Goal: Task Accomplishment & Management: Manage account settings

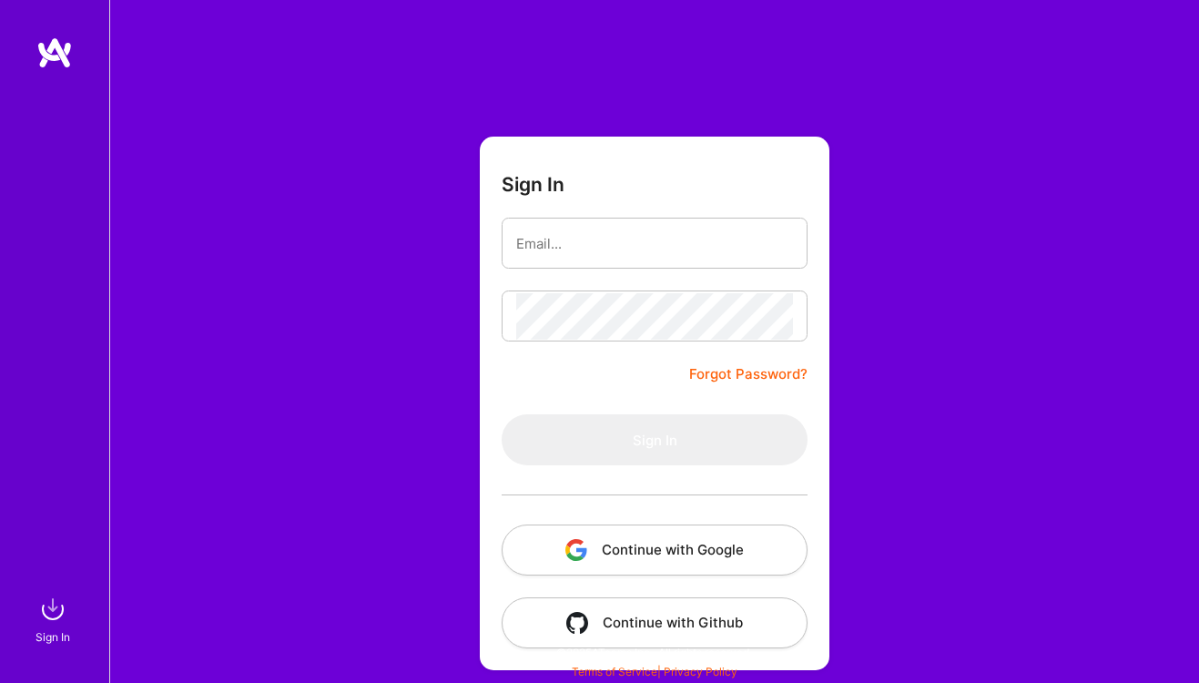
click at [656, 563] on button "Continue with Google" at bounding box center [655, 549] width 306 height 51
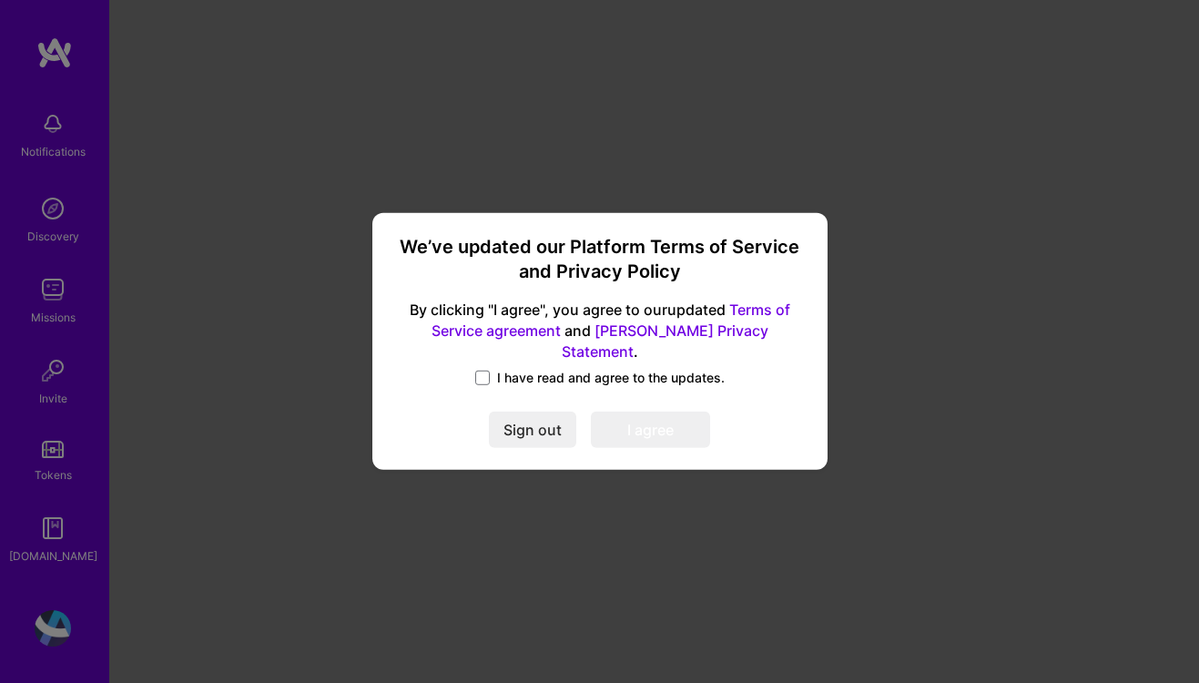
click at [751, 318] on link "Terms of Service agreement" at bounding box center [611, 319] width 359 height 39
click at [486, 371] on span at bounding box center [482, 378] width 15 height 15
click at [0, 0] on input "I have read and agree to the updates." at bounding box center [0, 0] width 0 height 0
click at [622, 421] on button "I agree" at bounding box center [650, 430] width 119 height 36
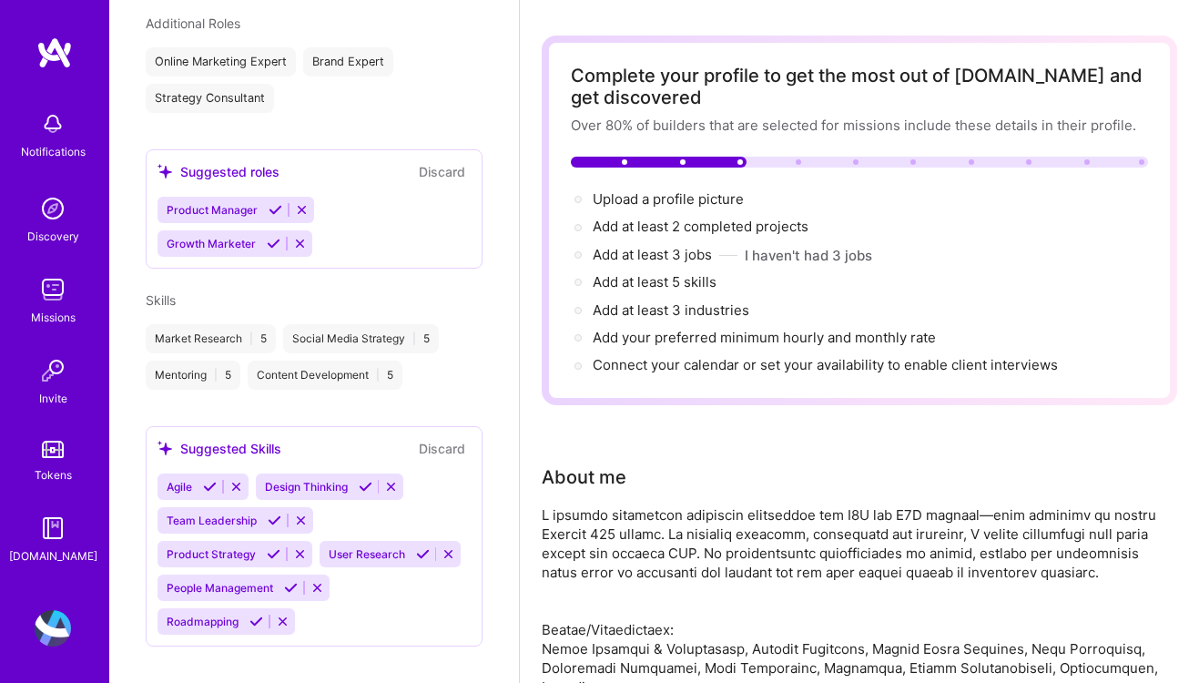
scroll to position [50, 0]
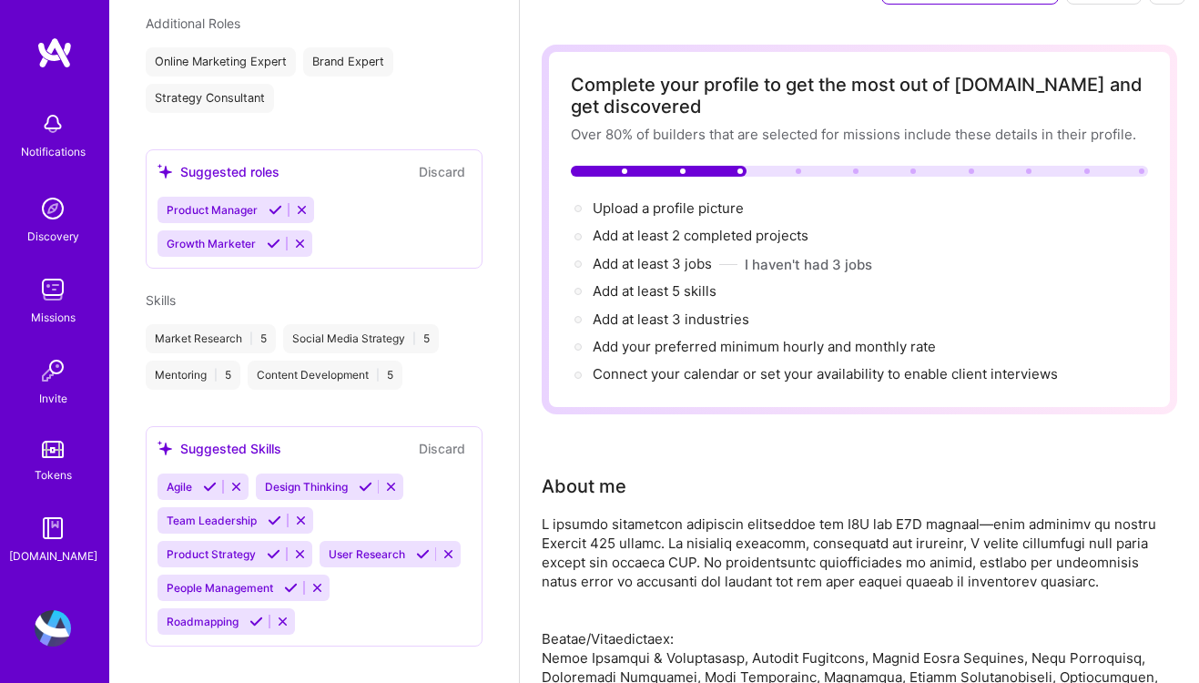
click at [196, 514] on span "Team Leadership" at bounding box center [212, 521] width 90 height 14
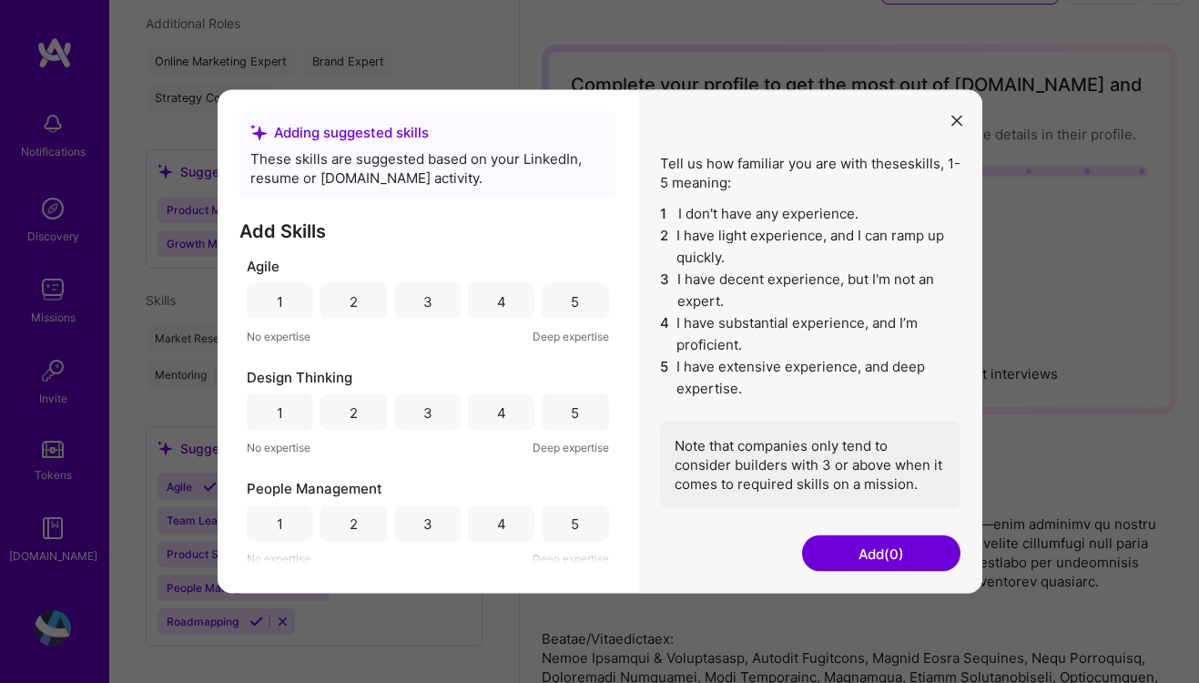
click at [196, 503] on div "Adding suggested skills These skills are suggested based on your LinkedIn, resu…" at bounding box center [599, 341] width 1199 height 683
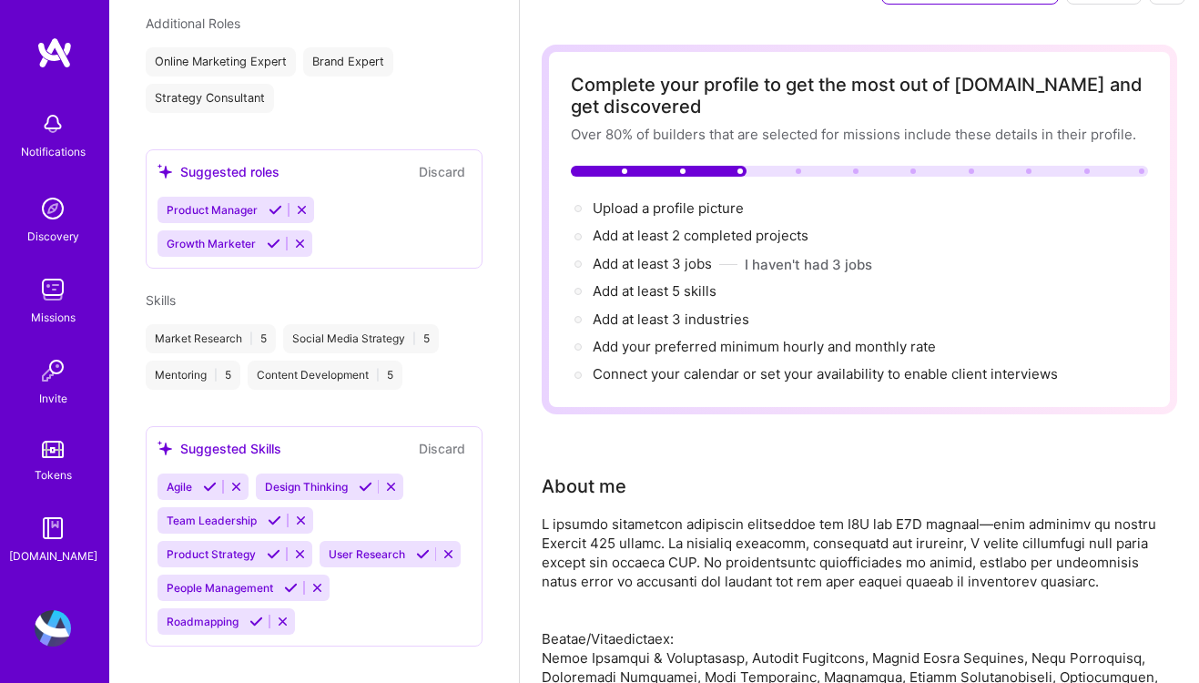
click at [205, 514] on span "Team Leadership" at bounding box center [212, 521] width 90 height 14
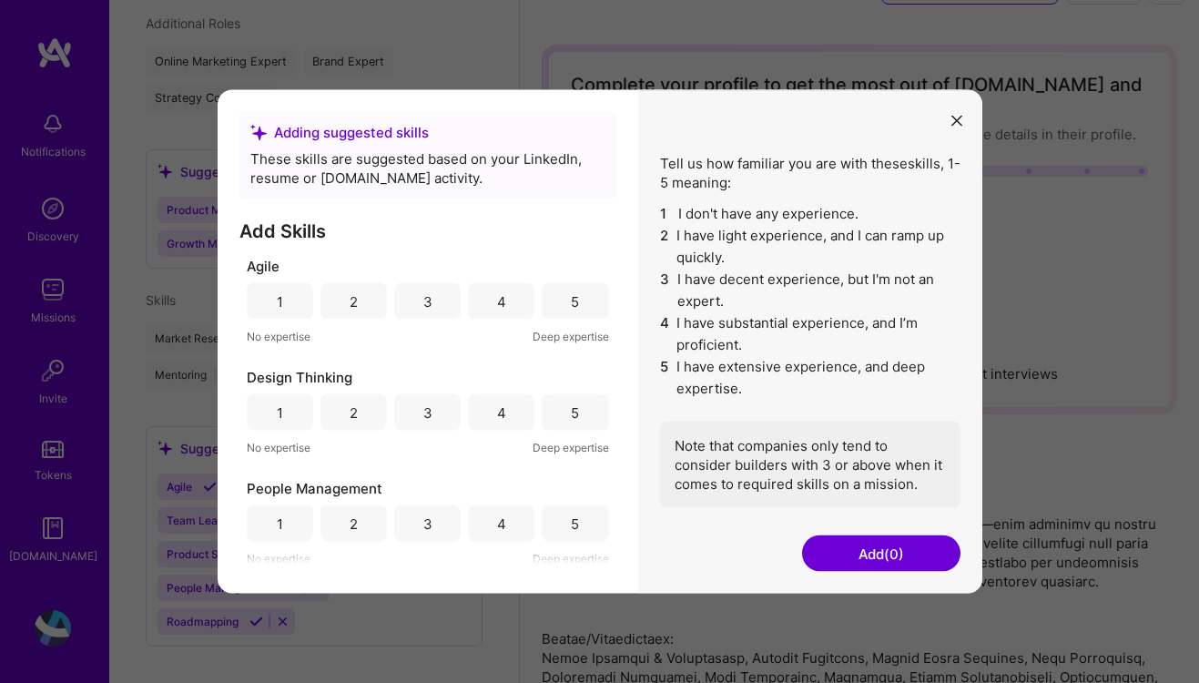
click at [574, 303] on div "5" at bounding box center [575, 301] width 66 height 36
click at [956, 116] on icon "modal" at bounding box center [957, 120] width 11 height 11
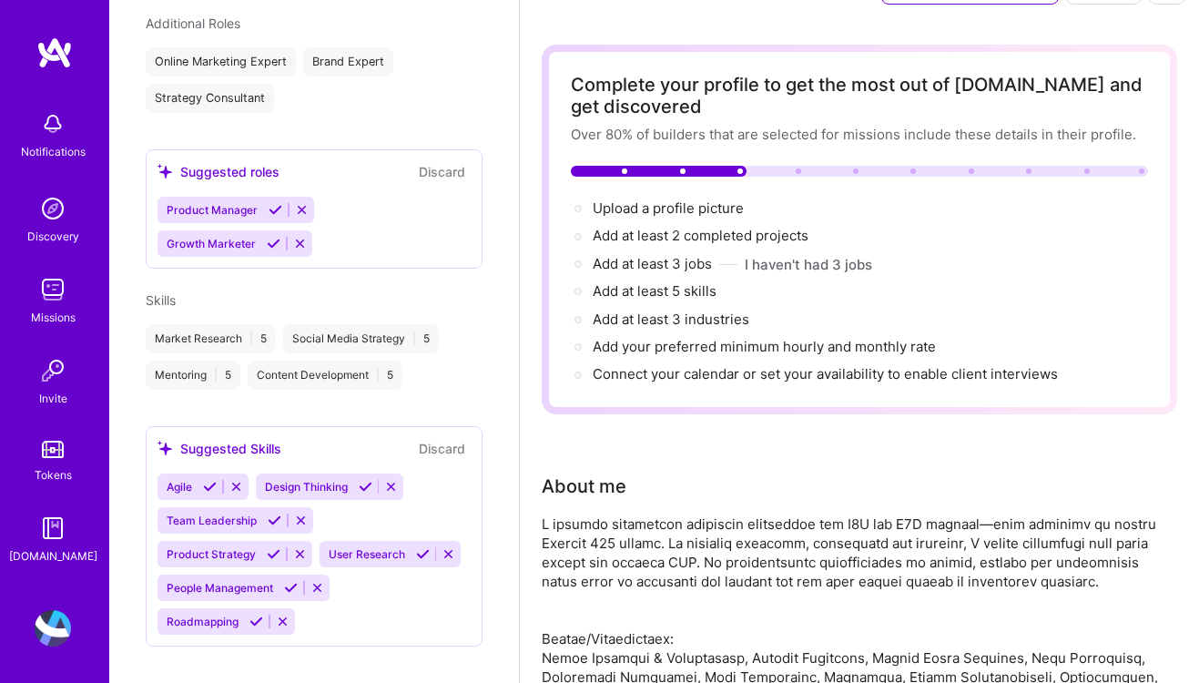
click at [275, 514] on icon at bounding box center [275, 521] width 14 height 14
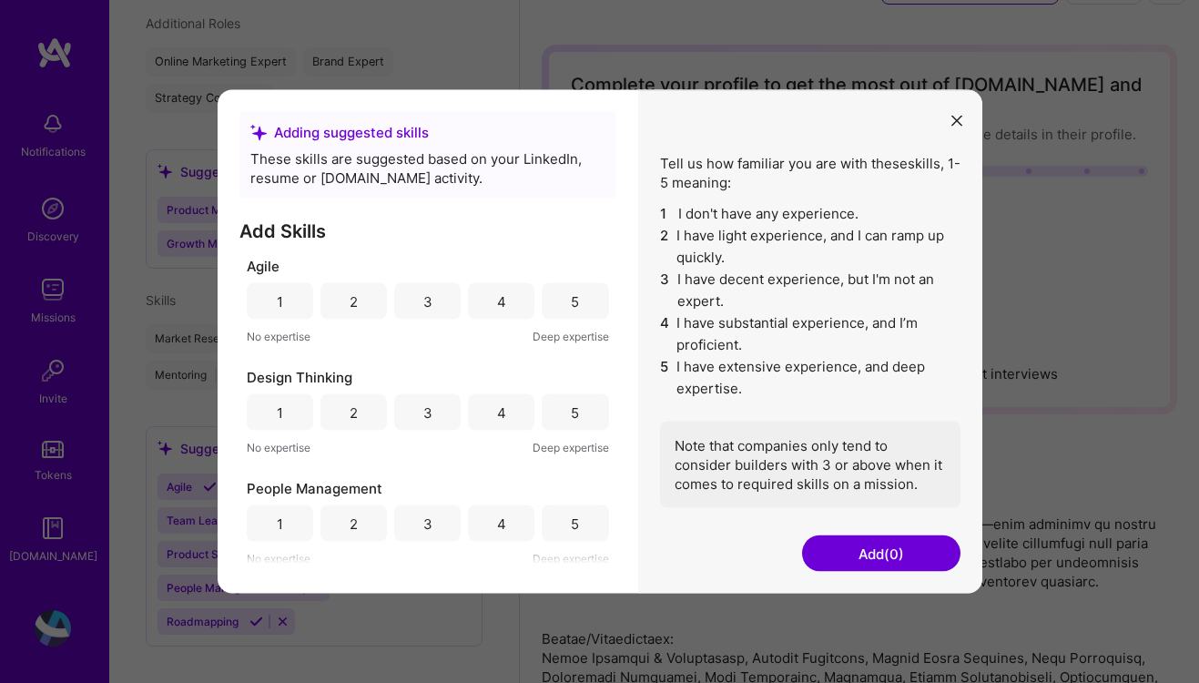
click at [580, 520] on div "5" at bounding box center [575, 523] width 66 height 36
click at [553, 294] on div "5" at bounding box center [575, 301] width 66 height 36
click at [565, 422] on div "5" at bounding box center [575, 412] width 66 height 36
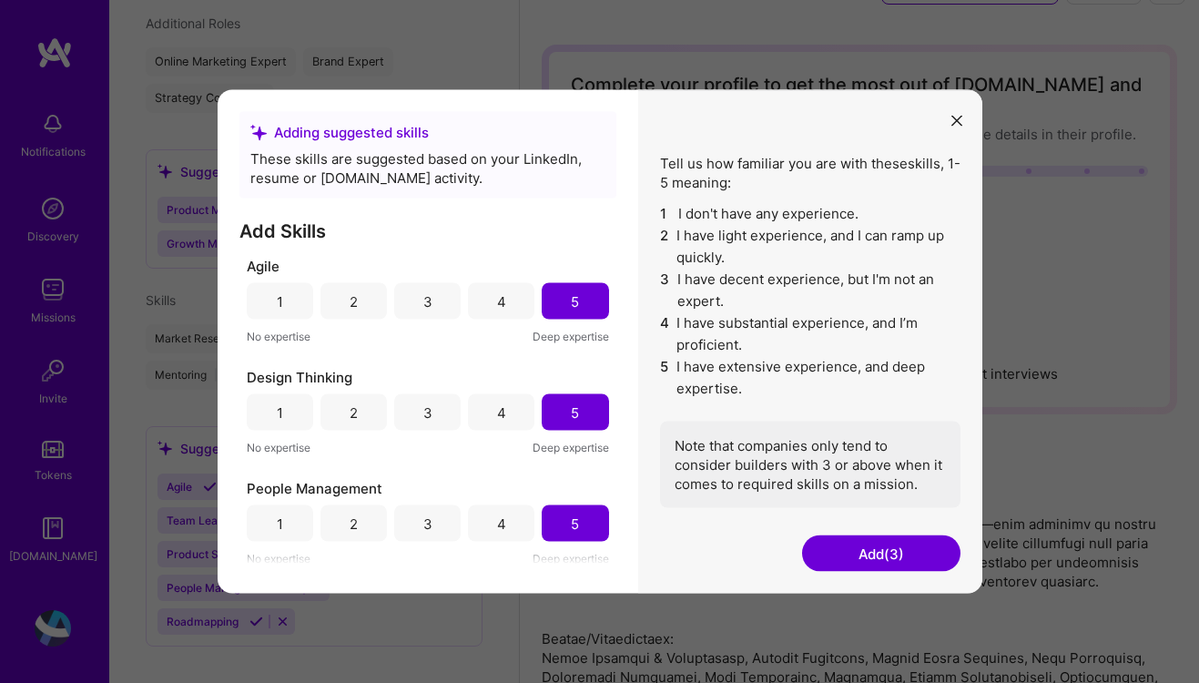
click at [953, 121] on icon "modal" at bounding box center [957, 120] width 11 height 11
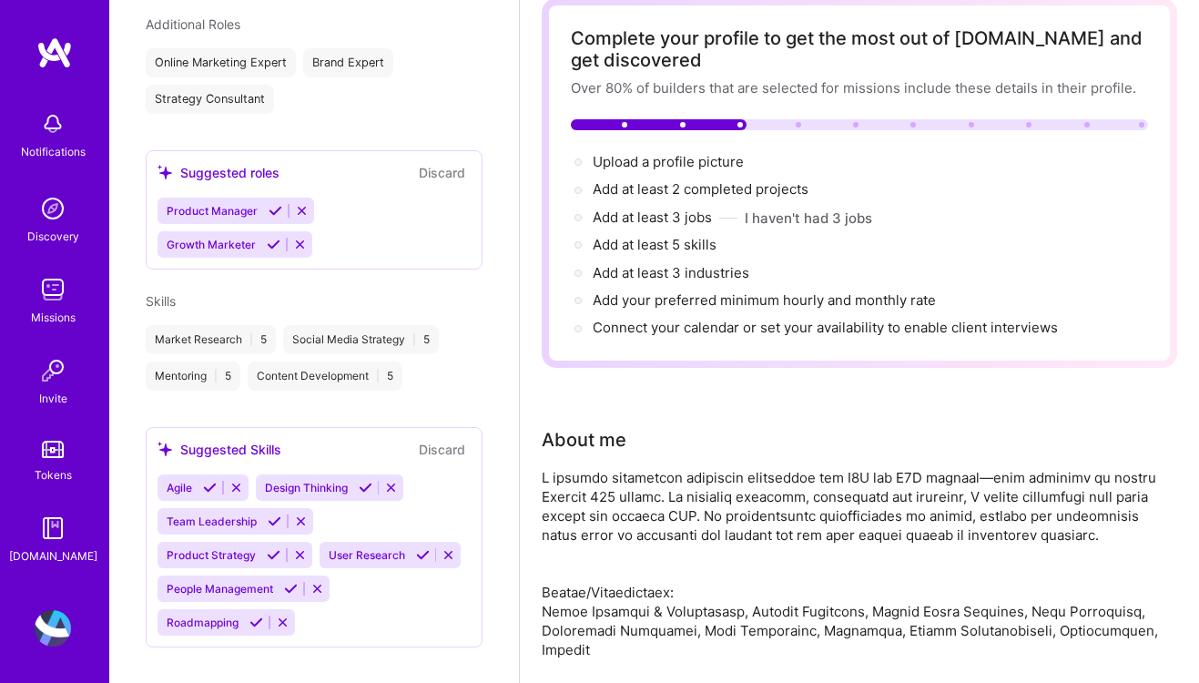
scroll to position [508, 0]
click at [392, 480] on icon at bounding box center [391, 487] width 14 height 14
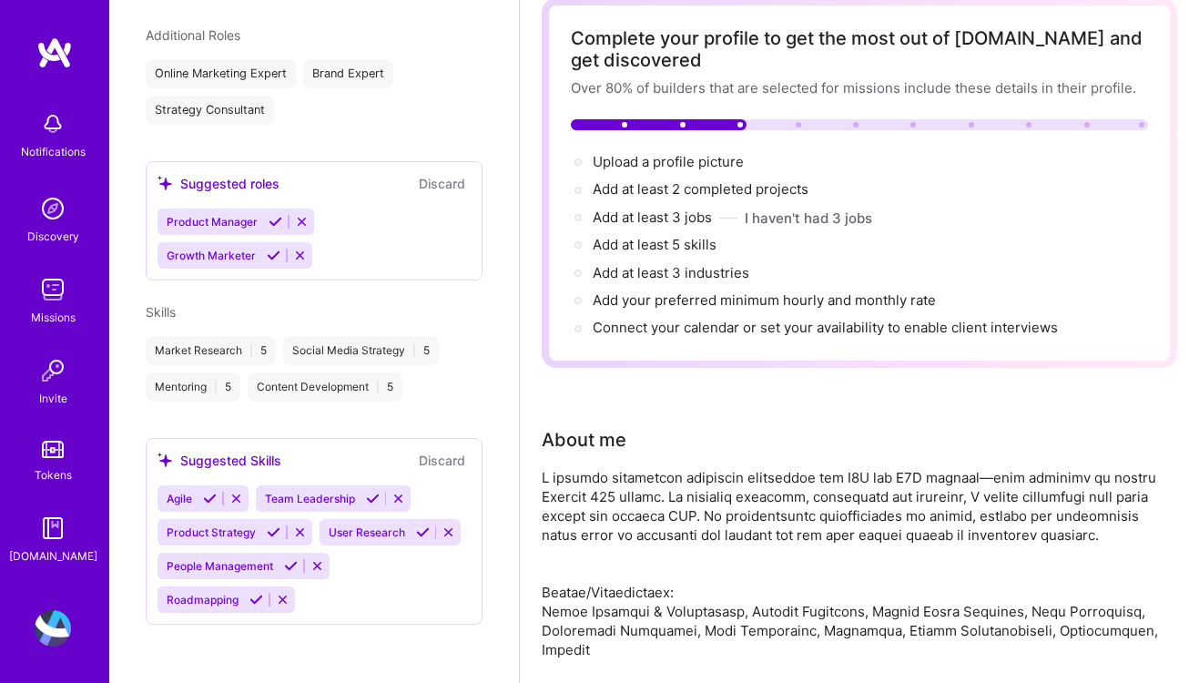
scroll to position [474, 0]
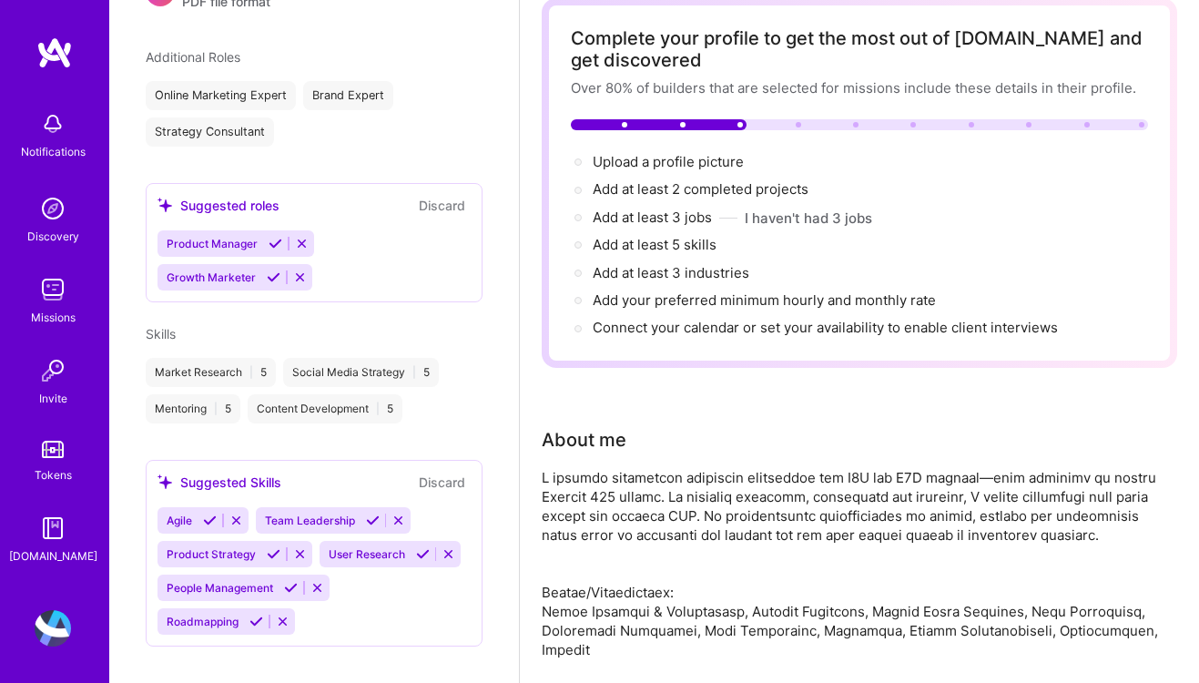
click at [445, 547] on icon at bounding box center [449, 554] width 14 height 14
click at [188, 514] on span "Agile" at bounding box center [179, 521] width 25 height 14
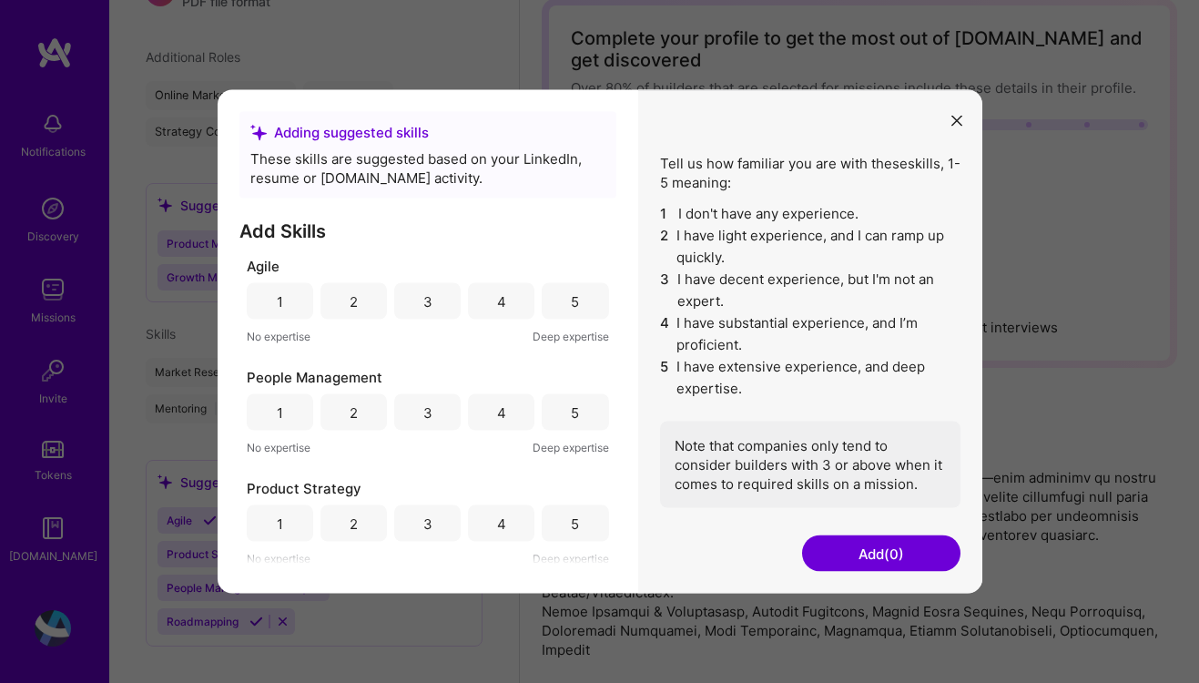
click at [556, 302] on div "5" at bounding box center [575, 301] width 66 height 36
click at [957, 117] on icon "modal" at bounding box center [957, 120] width 11 height 11
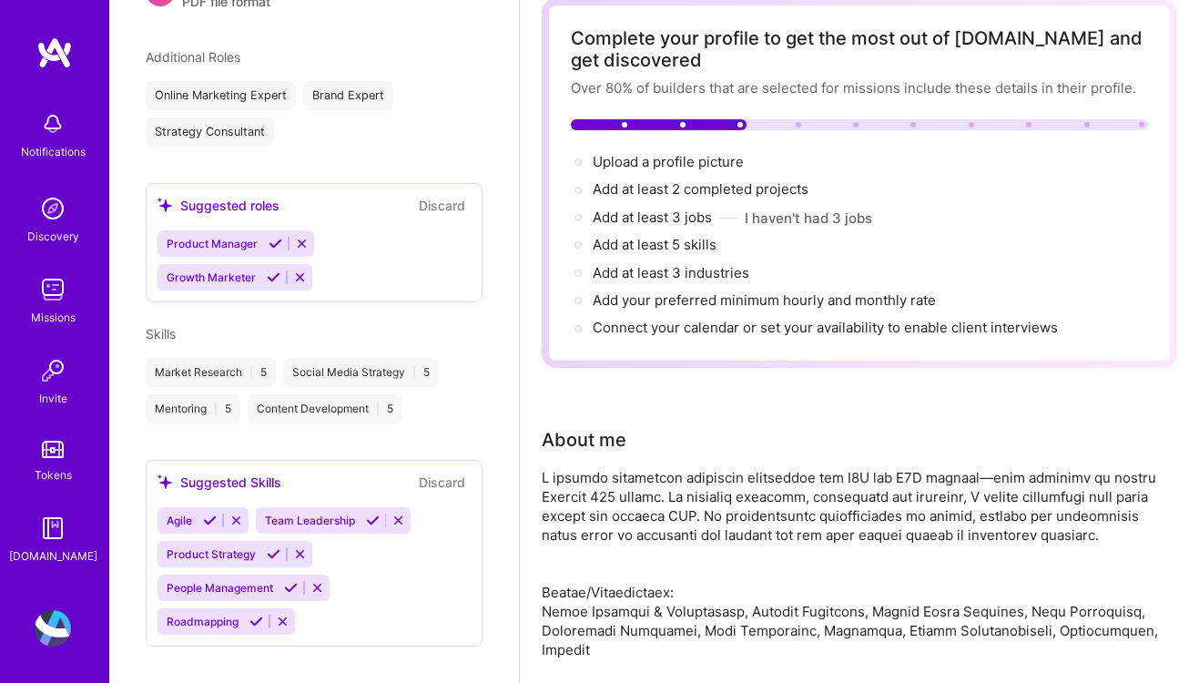
click at [278, 615] on icon at bounding box center [283, 622] width 14 height 14
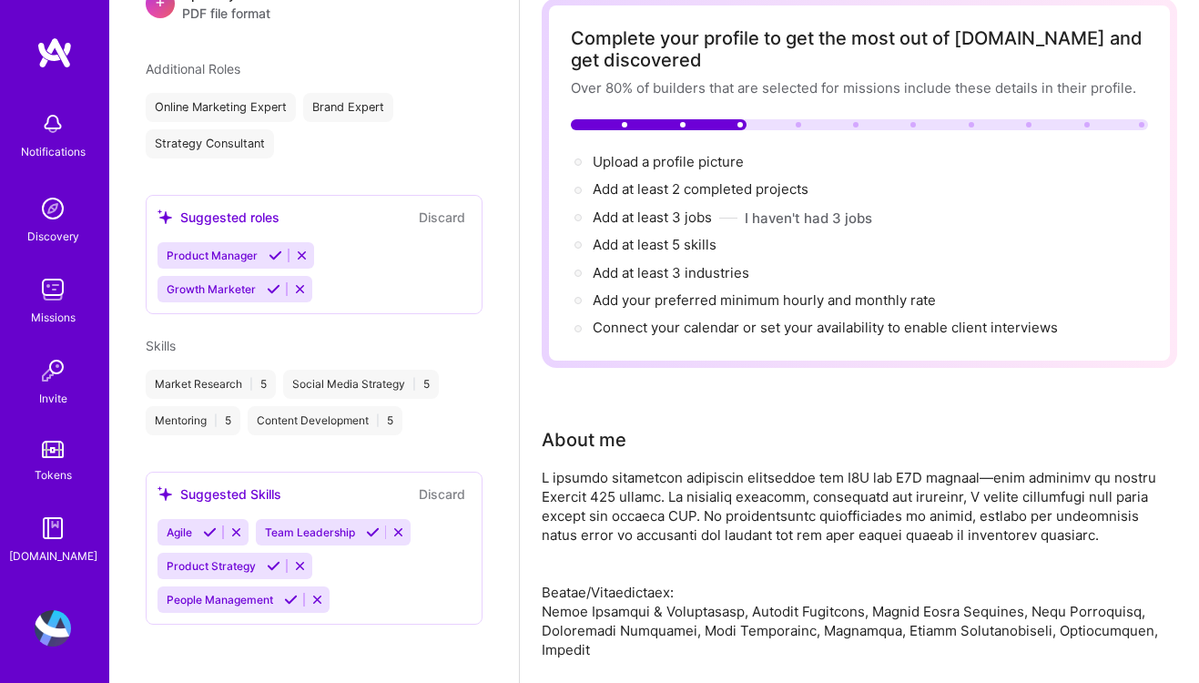
scroll to position [441, 0]
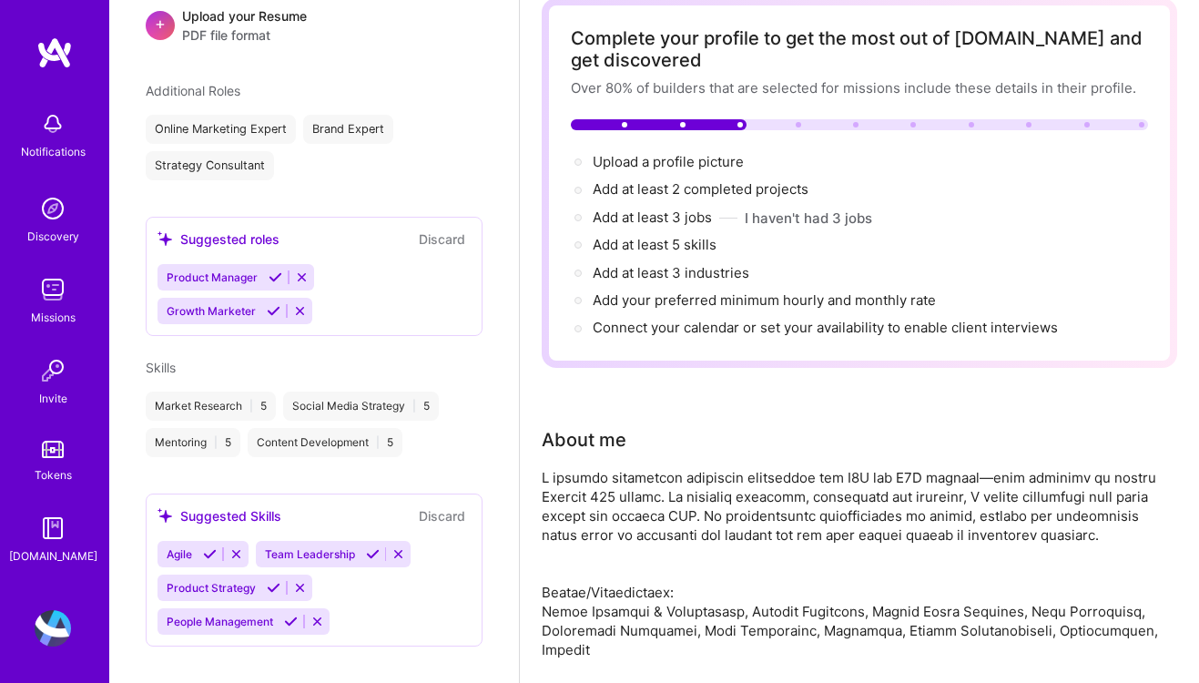
click at [319, 615] on icon at bounding box center [317, 622] width 14 height 14
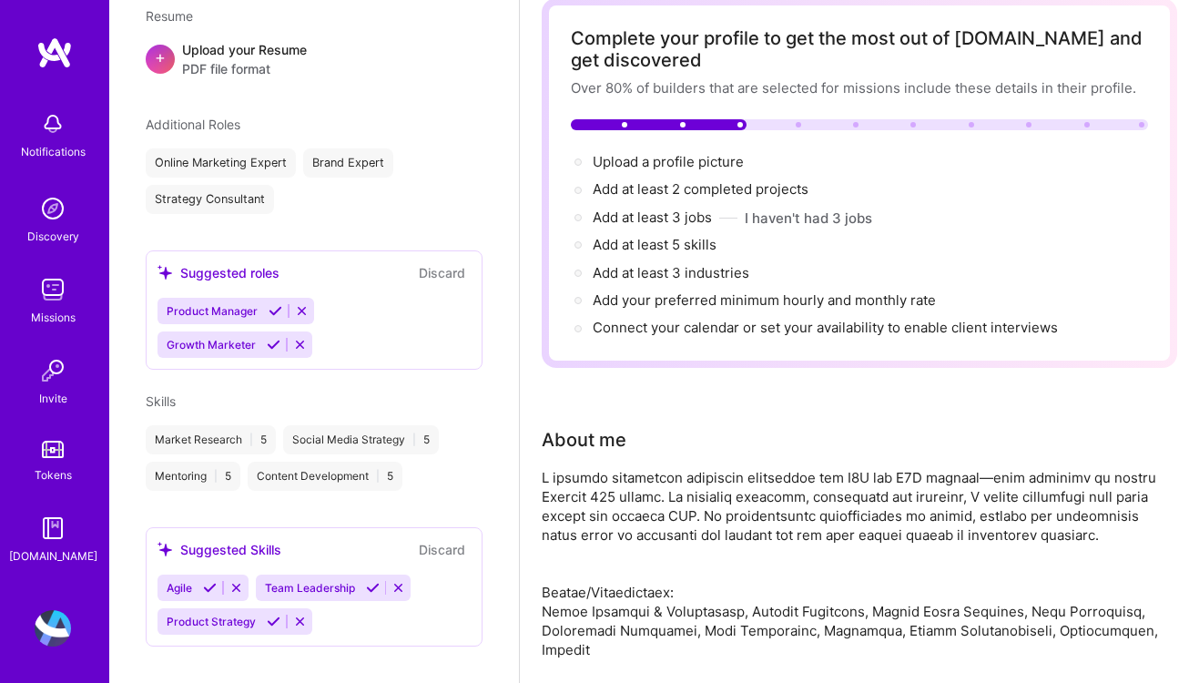
click at [241, 581] on icon at bounding box center [236, 588] width 14 height 14
click at [300, 615] on icon at bounding box center [300, 622] width 14 height 14
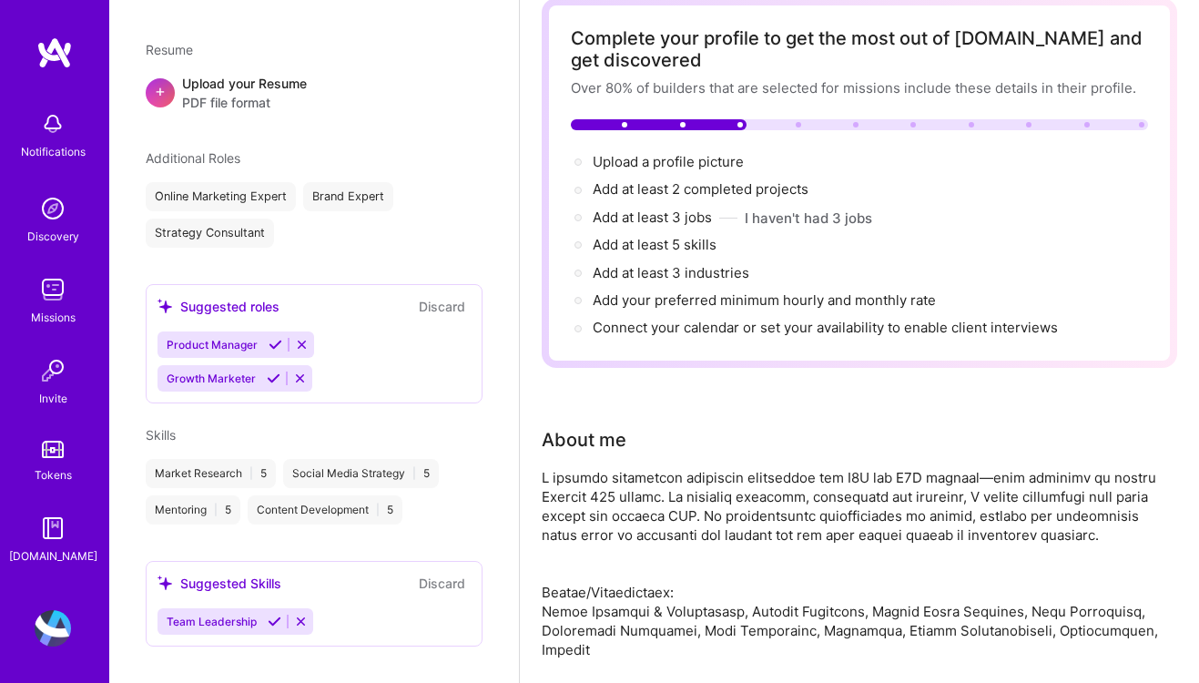
click at [270, 615] on icon at bounding box center [275, 622] width 14 height 14
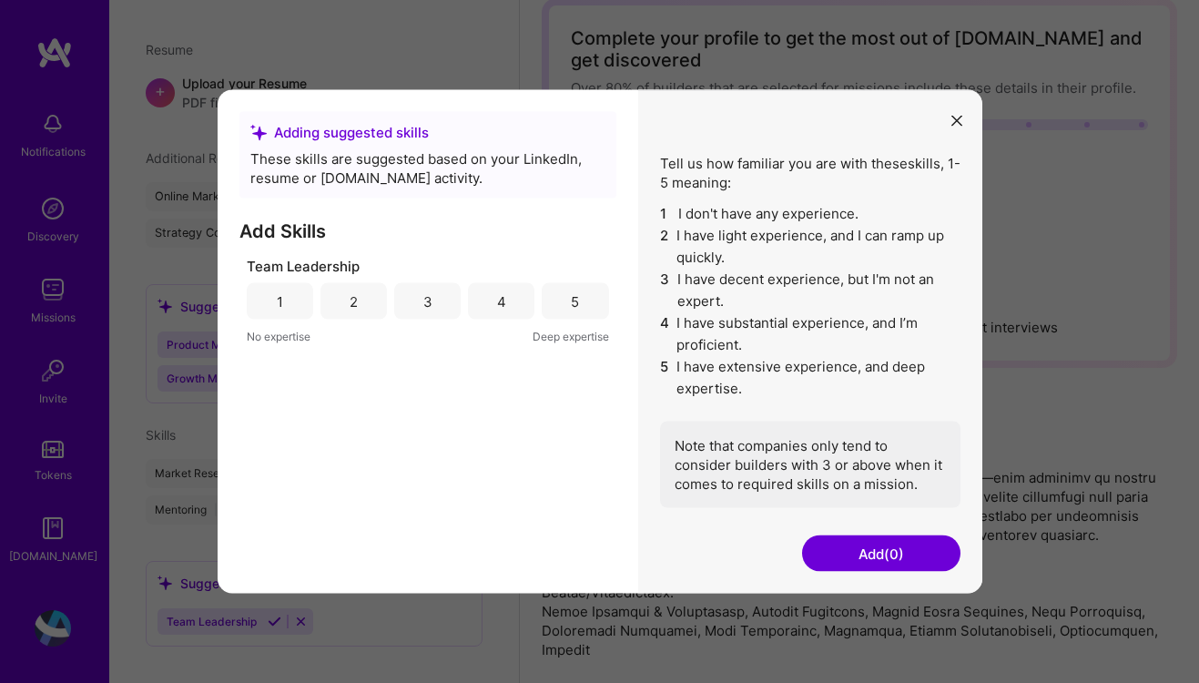
click at [581, 298] on div "5" at bounding box center [575, 301] width 66 height 36
click at [867, 541] on button "Add (1)" at bounding box center [881, 553] width 158 height 36
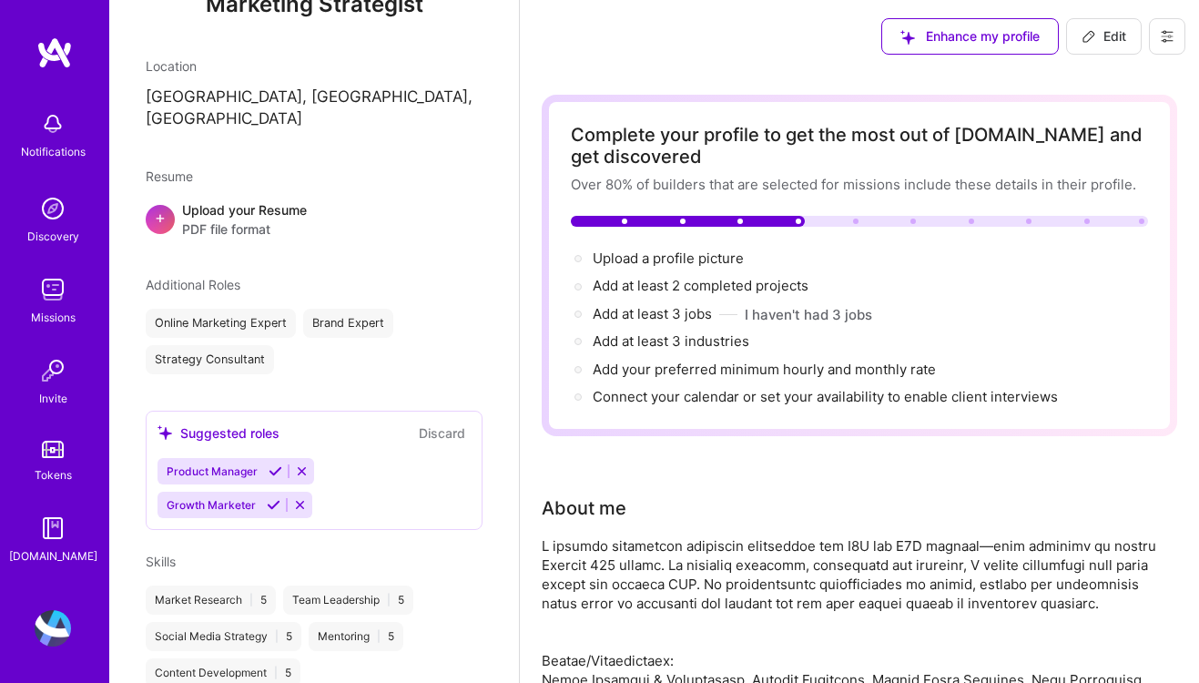
scroll to position [302, 0]
